Goal: Use online tool/utility: Utilize a website feature to perform a specific function

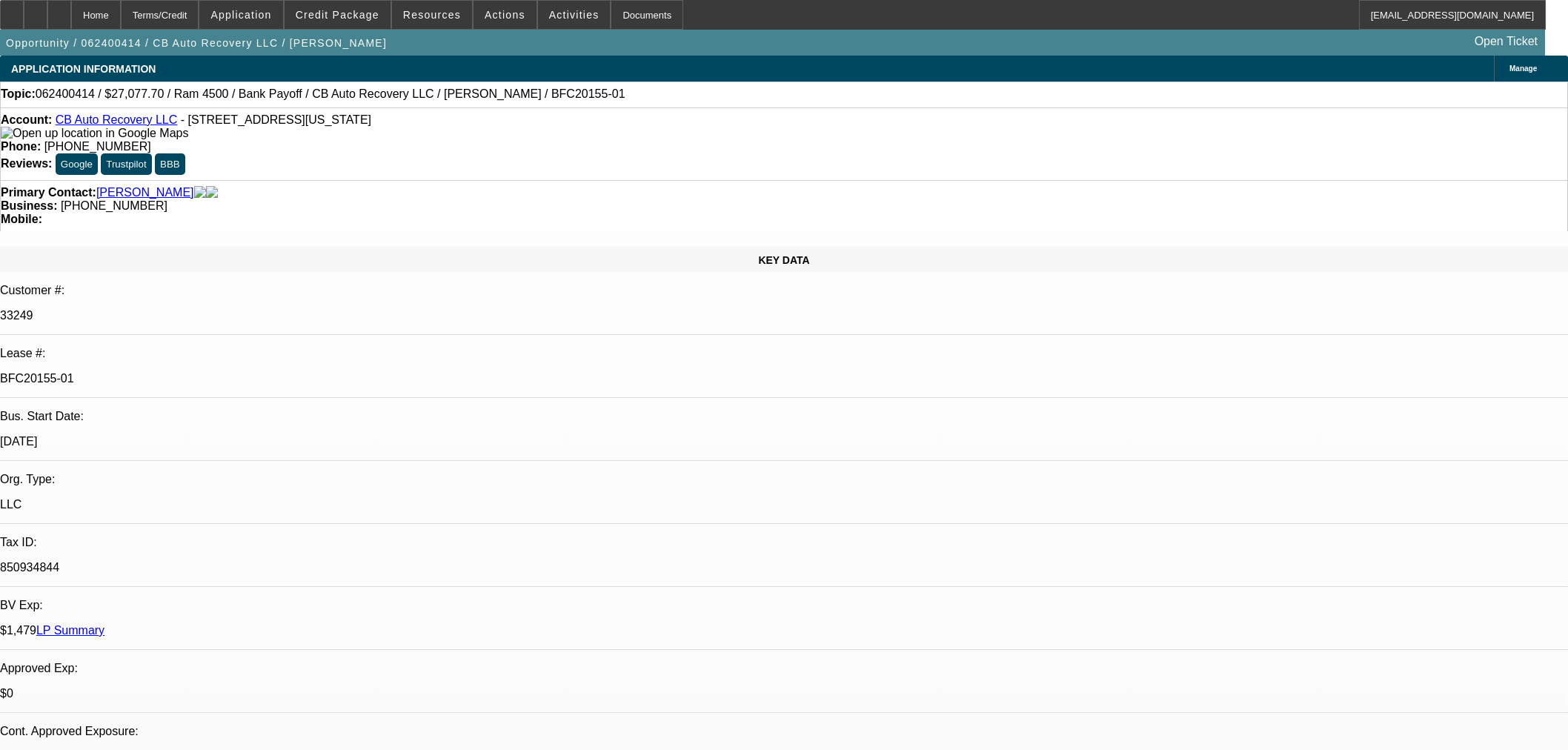
select select "0"
select select "2"
select select "0.1"
select select "4"
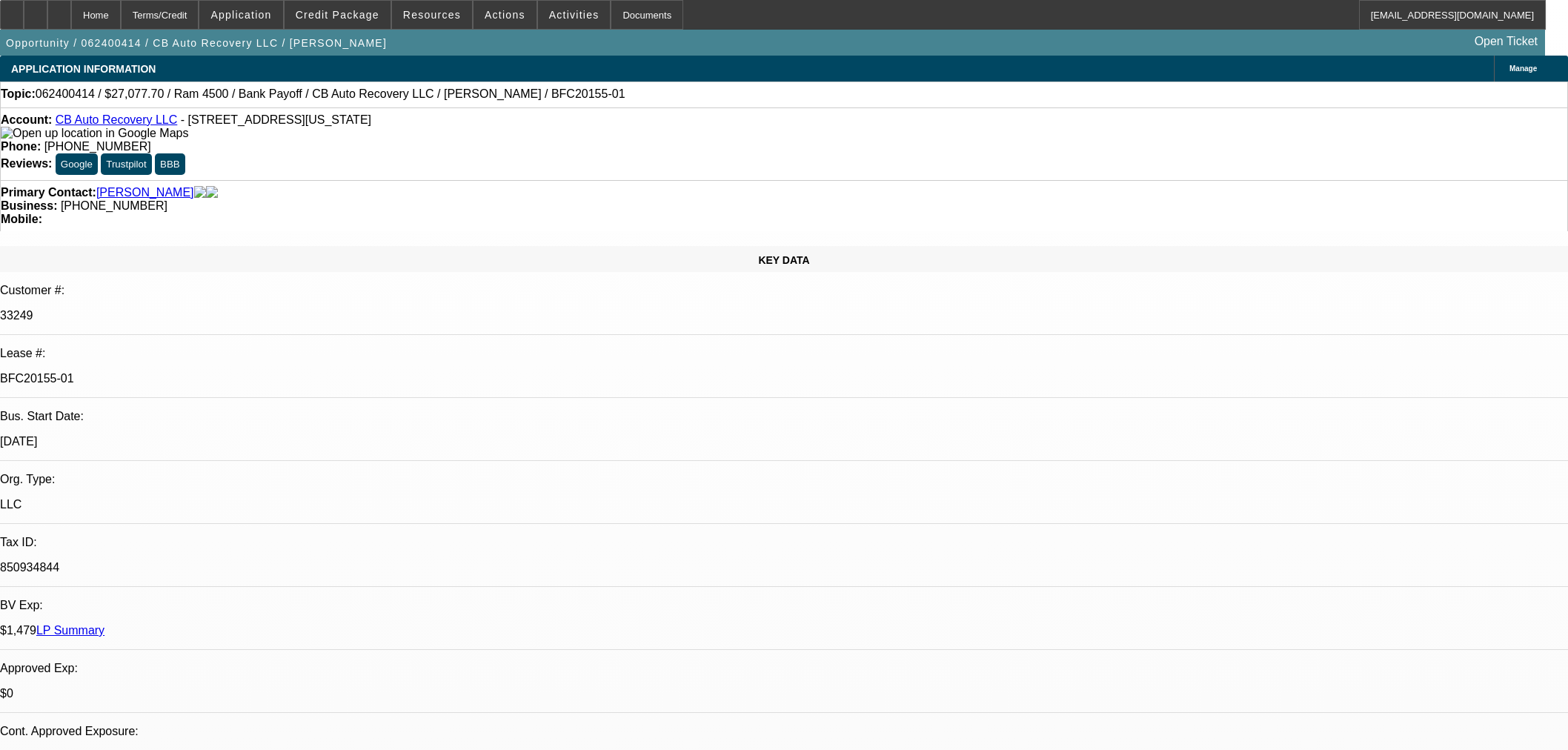
select select "0"
select select "2"
select select "0.1"
select select "4"
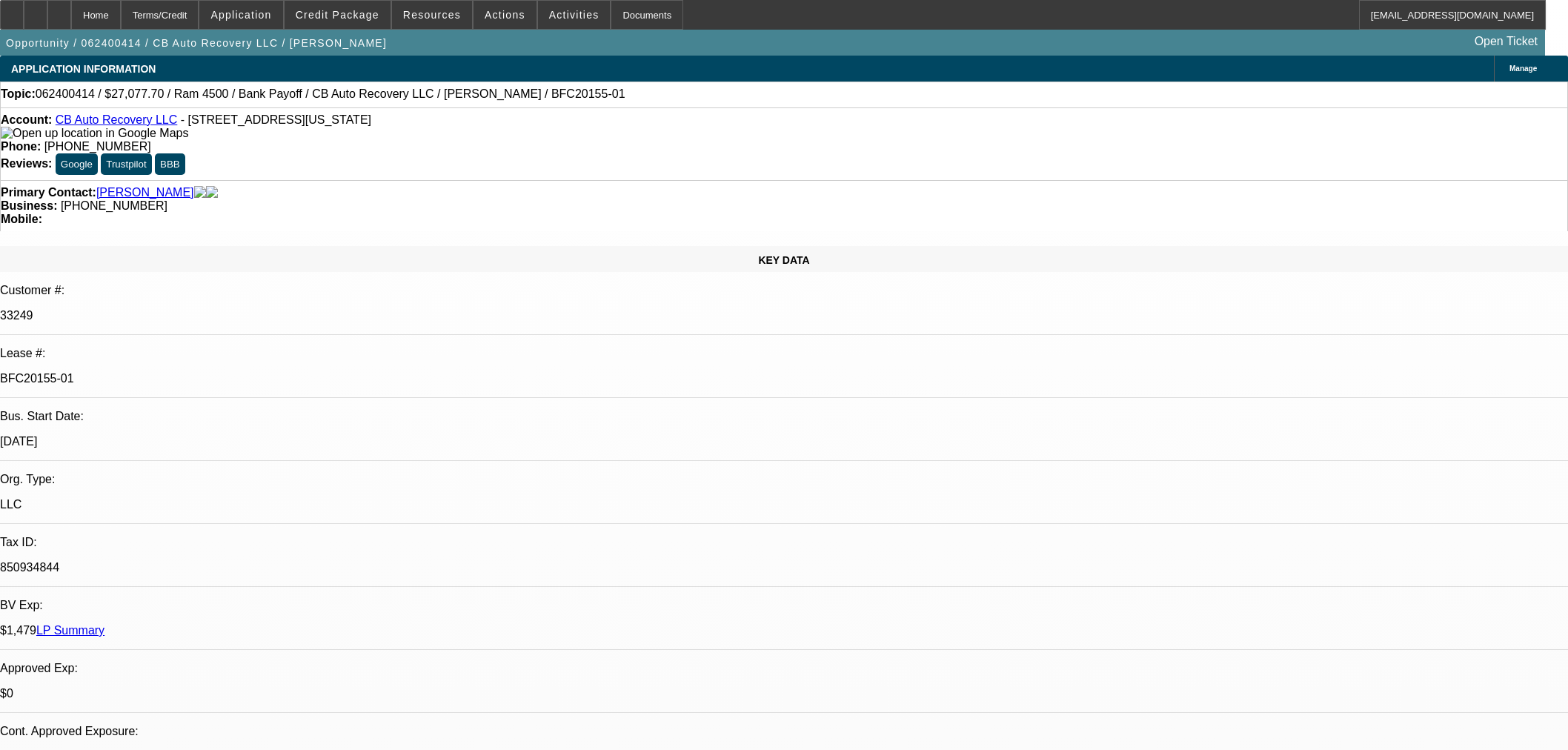
select select "0"
select select "2"
select select "0.1"
select select "4"
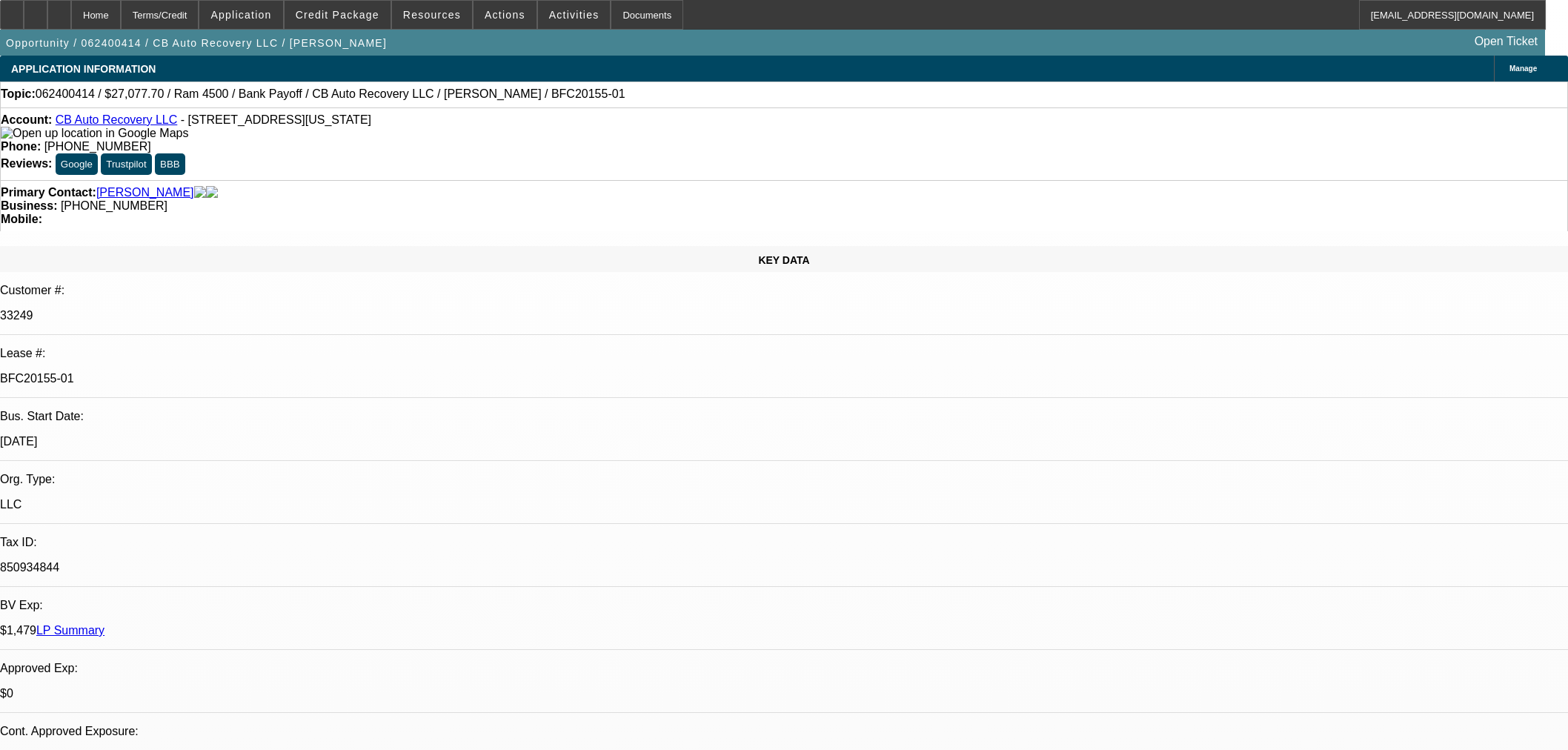
select select "0"
select select "2"
select select "0.1"
select select "4"
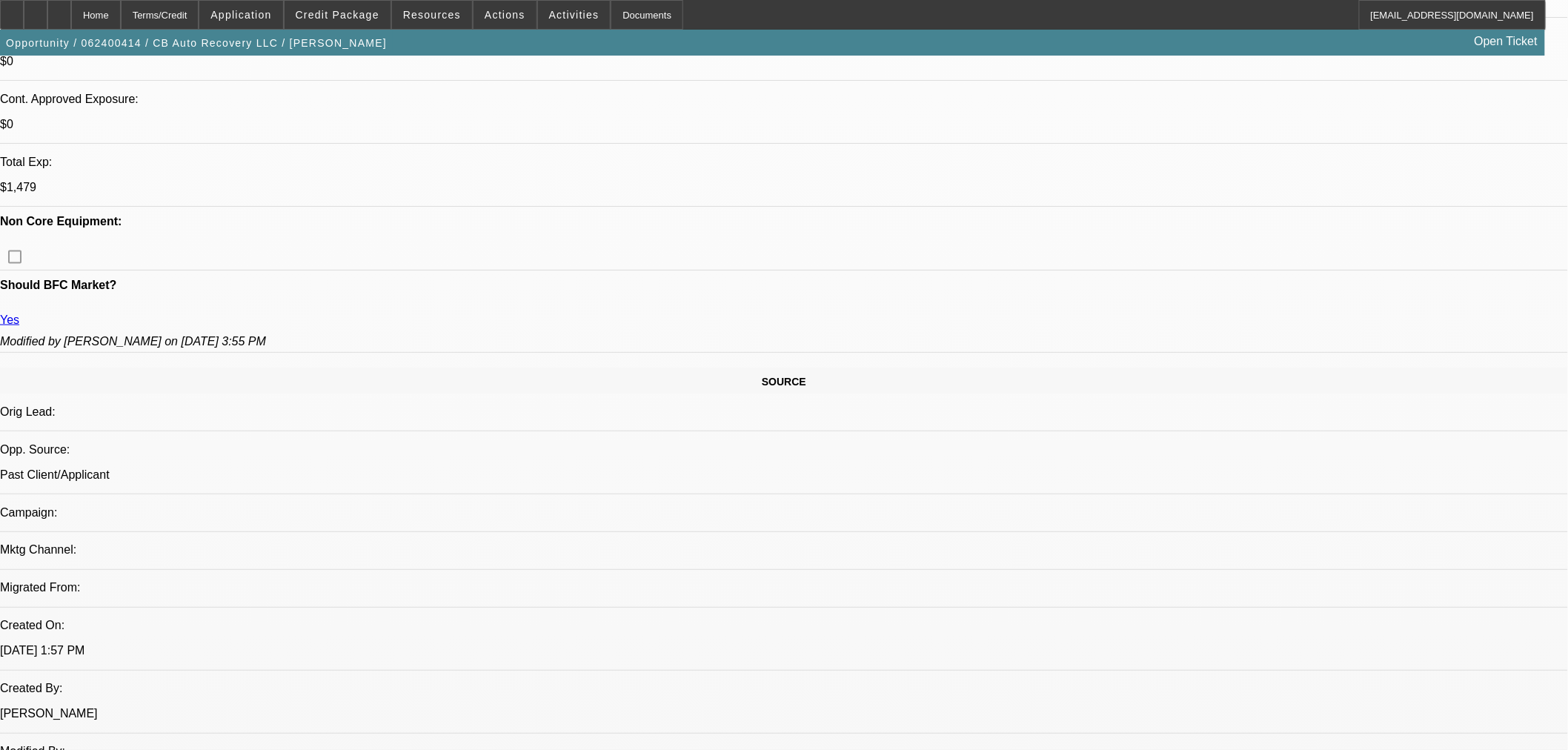
scroll to position [824, 0]
